Goal: Task Accomplishment & Management: Manage account settings

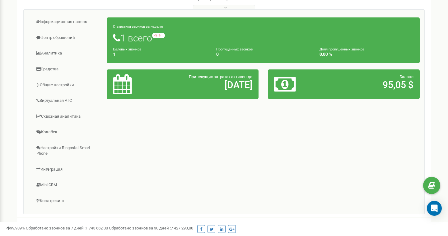
scroll to position [199, 0]
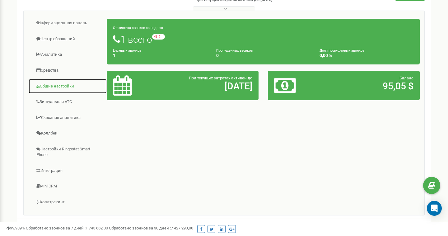
click at [58, 87] on link "Общие настройки" at bounding box center [67, 86] width 79 height 15
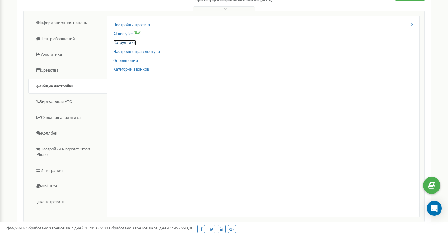
click at [128, 40] on link "Сотрудники" at bounding box center [124, 43] width 23 height 6
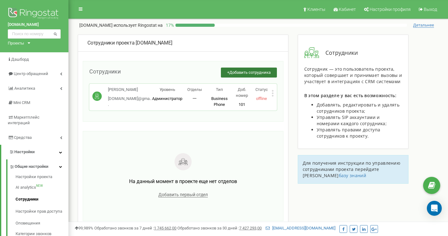
click at [229, 73] on span "Добавить сотрудника" at bounding box center [249, 72] width 41 height 5
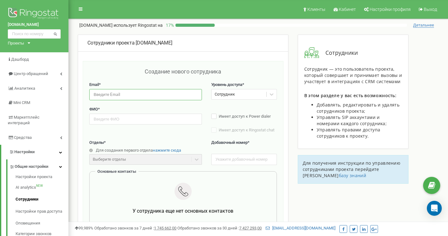
click at [140, 94] on input "email" at bounding box center [145, 94] width 113 height 11
click at [153, 61] on div "Создание нового сотрудника Email * Уровень доступа * Сотрудник ФИО * Имеет дост…" at bounding box center [183, 215] width 201 height 309
click at [219, 193] on div at bounding box center [183, 192] width 168 height 19
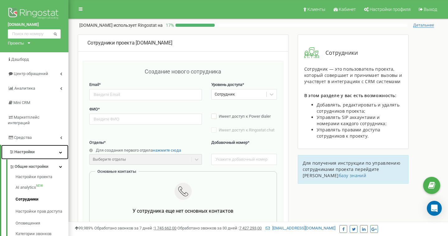
click at [33, 145] on link "Настройки" at bounding box center [34, 152] width 67 height 15
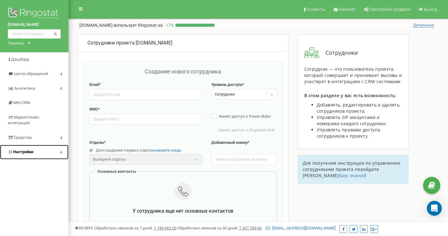
click at [43, 146] on link "Настройки" at bounding box center [34, 152] width 68 height 15
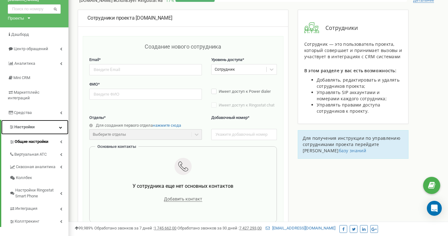
scroll to position [25, 0]
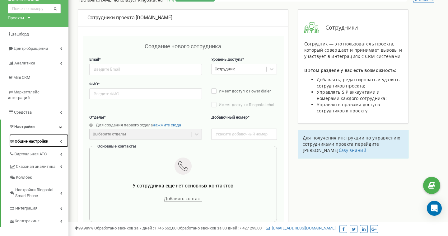
click at [41, 139] on span "Общие настройки" at bounding box center [32, 142] width 34 height 6
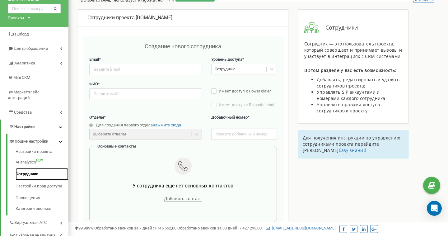
click at [26, 170] on link "Сотрудники" at bounding box center [42, 174] width 53 height 12
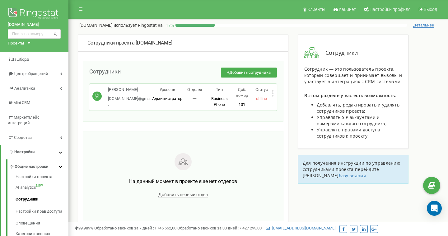
click at [152, 92] on div "Есимов Ермек mereymebel.kz@gma... mereymebel.kz@gmail.com" at bounding box center [122, 97] width 60 height 21
click at [95, 92] on circle at bounding box center [96, 96] width 9 height 9
click at [272, 92] on icon at bounding box center [273, 93] width 2 height 2
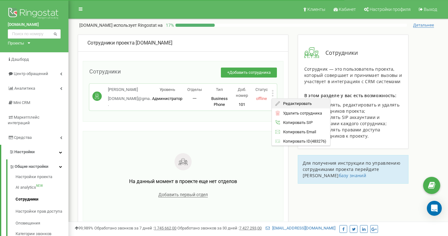
click at [283, 104] on span "Редактировать" at bounding box center [296, 104] width 32 height 4
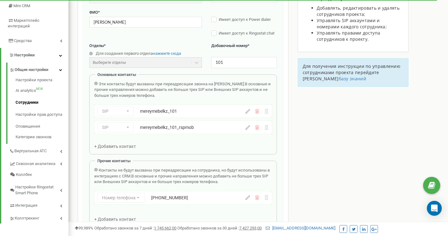
scroll to position [100, 0]
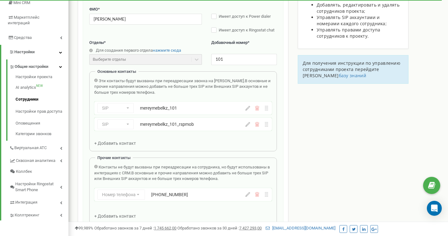
click at [247, 125] on icon at bounding box center [248, 124] width 5 height 5
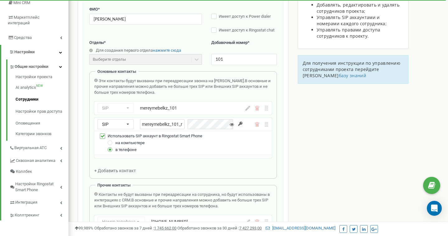
click at [233, 125] on icon at bounding box center [232, 124] width 4 height 4
click at [242, 124] on input "button" at bounding box center [240, 124] width 5 height 6
click at [163, 123] on input "mereymebelkz_101_rspmob" at bounding box center [162, 124] width 45 height 10
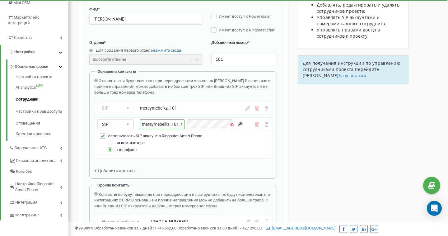
click at [163, 123] on input "mereymebelkz_101_rspmob" at bounding box center [162, 124] width 45 height 10
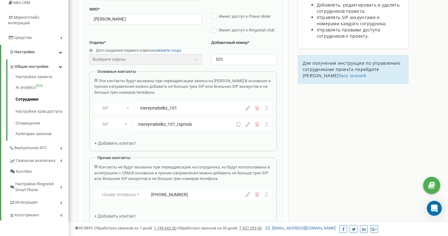
click at [249, 126] on button at bounding box center [248, 124] width 5 height 5
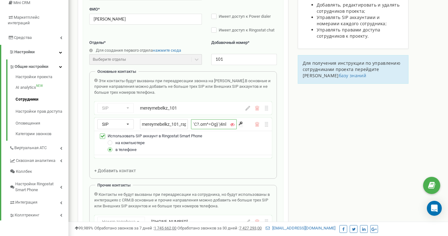
click at [219, 125] on input "`C?.om^=Og}`|4nl" at bounding box center [214, 124] width 46 height 10
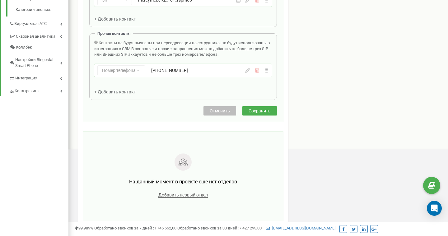
scroll to position [260, 0]
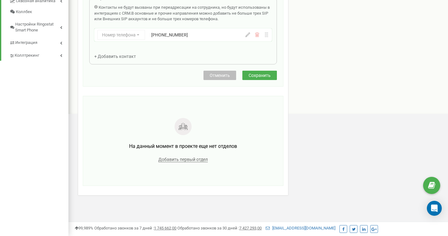
click at [256, 74] on span "Сохранить" at bounding box center [260, 75] width 22 height 5
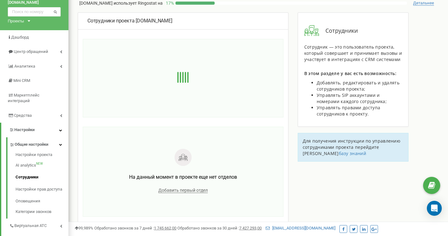
scroll to position [0, 0]
